Goal: Task Accomplishment & Management: Use online tool/utility

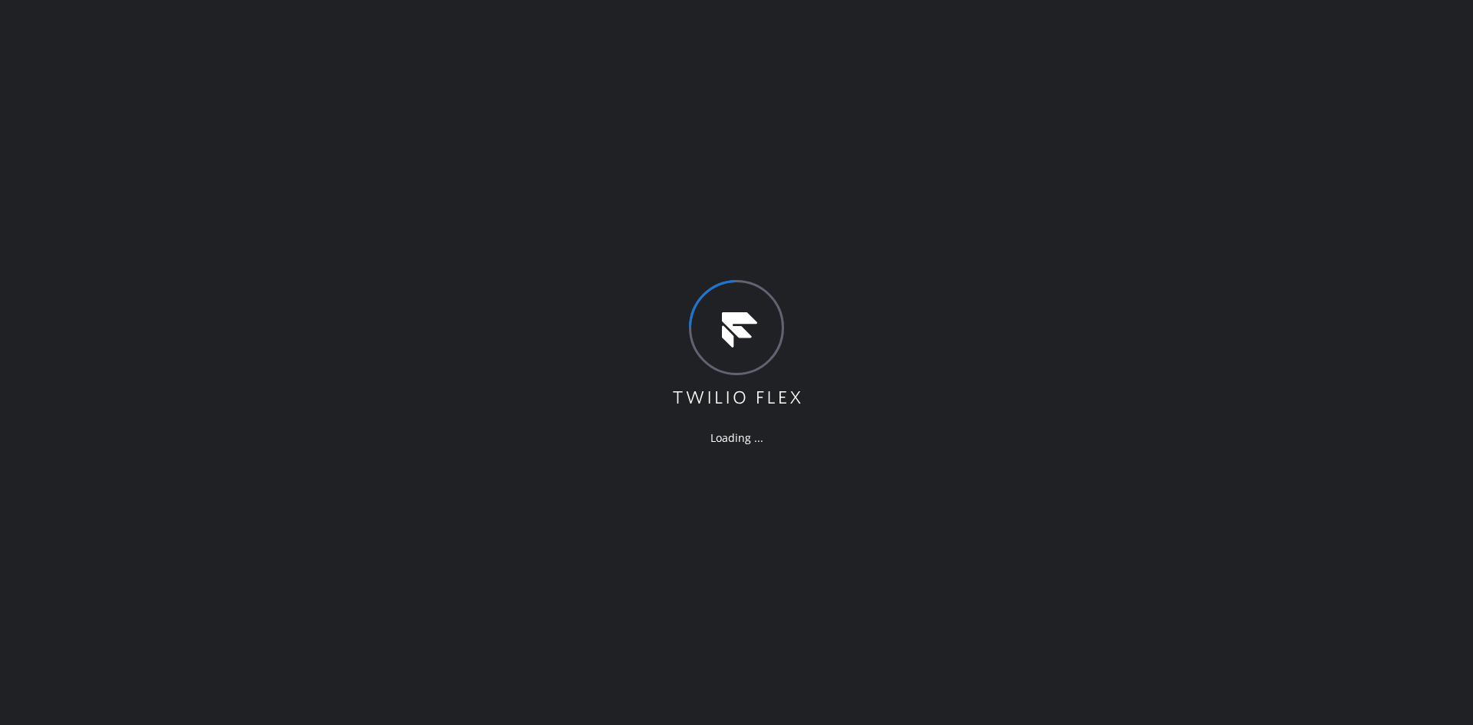
drag, startPoint x: 1089, startPoint y: 366, endPoint x: 1089, endPoint y: 384, distance: 17.6
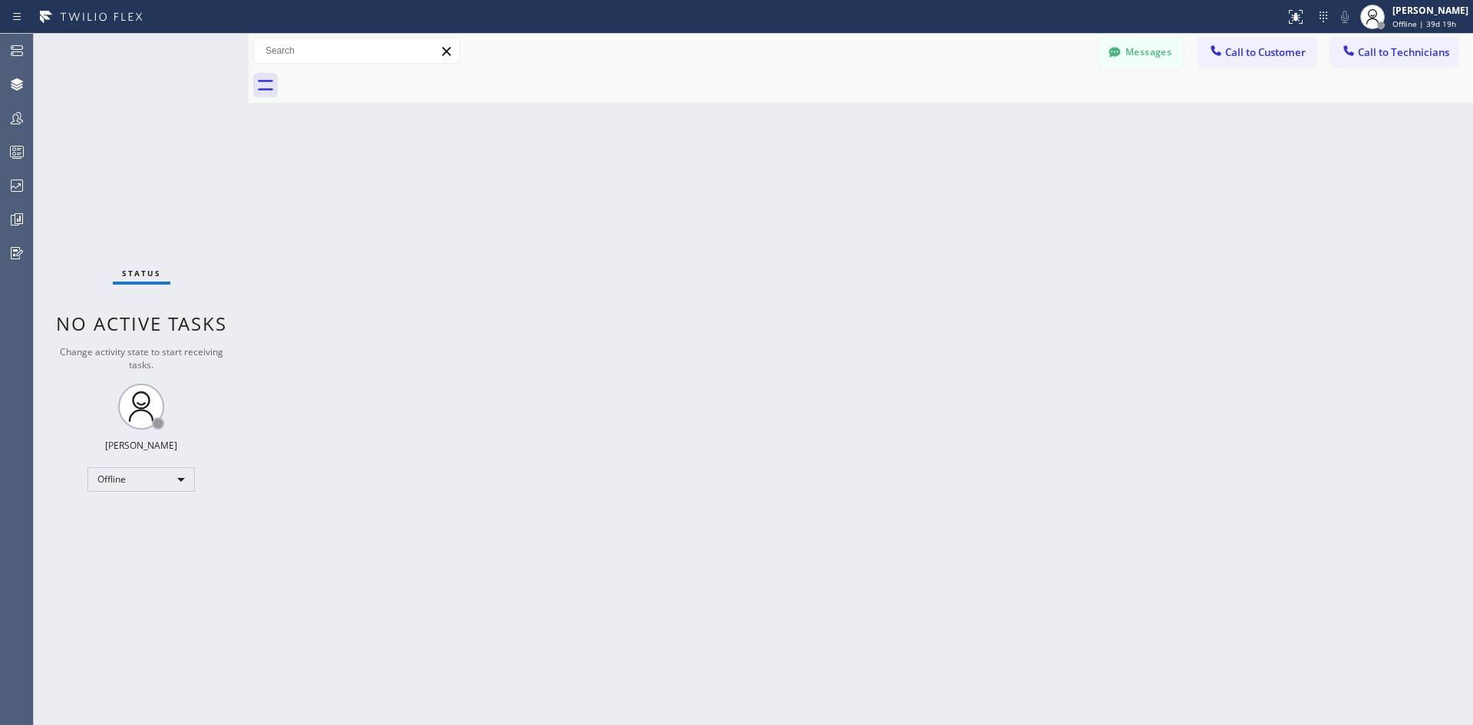
click at [1350, 137] on div "Back to Dashboard Change Sender ID Customers Technicians Select a contact Outbo…" at bounding box center [861, 379] width 1225 height 691
